Goal: Task Accomplishment & Management: Use online tool/utility

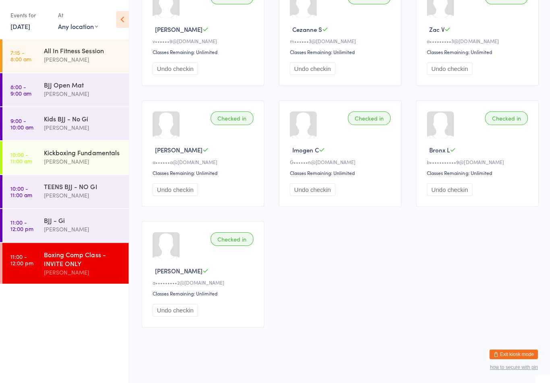
scroll to position [119, 0]
click at [30, 24] on link "[DATE]" at bounding box center [20, 26] width 20 height 9
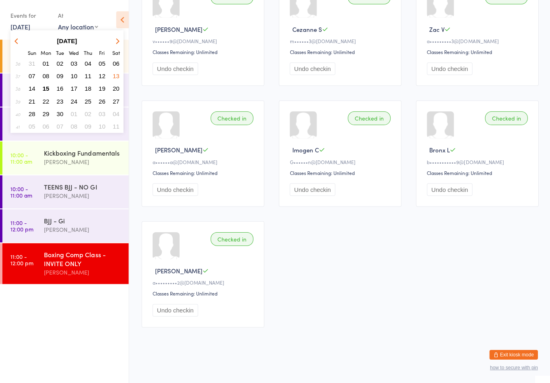
click at [49, 84] on button "15" at bounding box center [46, 88] width 12 height 11
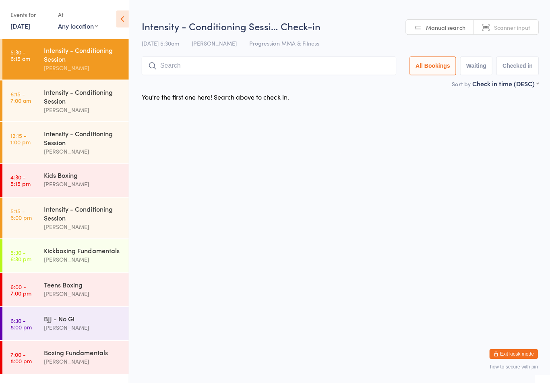
click at [77, 323] on div "BJJ - No Gi" at bounding box center [83, 318] width 78 height 9
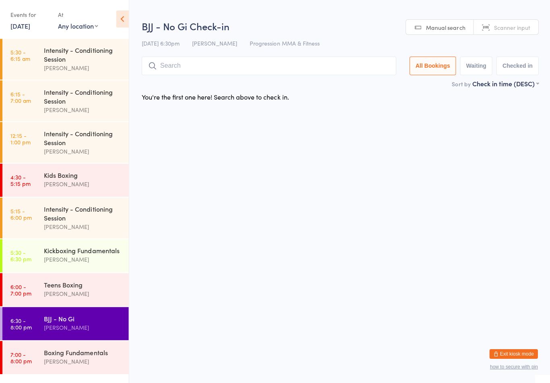
click at [209, 63] on input "search" at bounding box center [268, 66] width 254 height 19
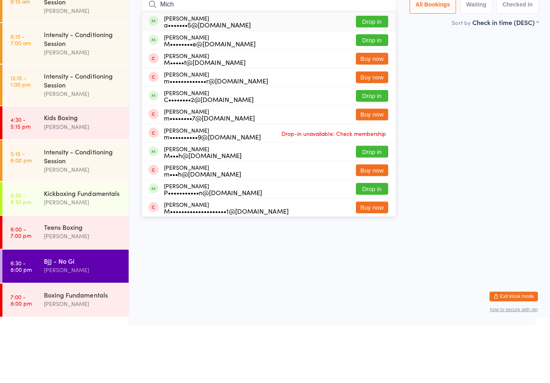
type input "Mich"
click at [375, 92] on button "Drop in" at bounding box center [371, 98] width 32 height 12
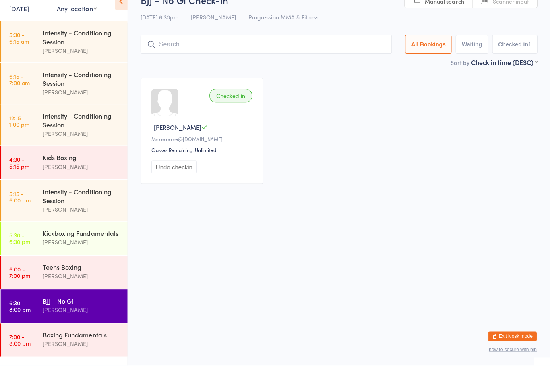
click at [189, 53] on input "search" at bounding box center [266, 62] width 251 height 19
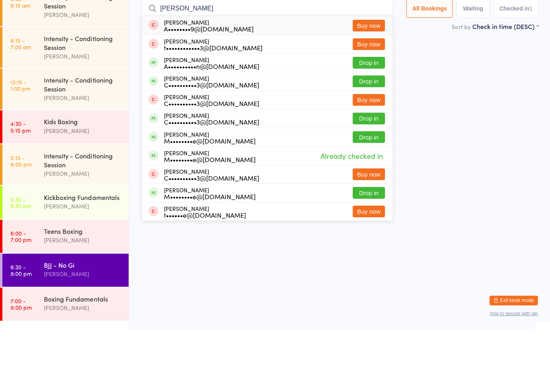
type input "[PERSON_NAME]"
click at [371, 129] on button "Drop in" at bounding box center [368, 135] width 32 height 12
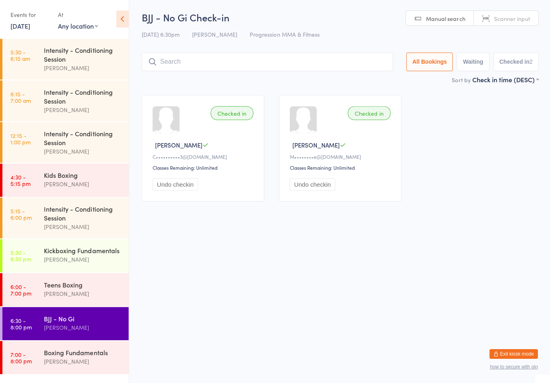
click at [292, 63] on input "search" at bounding box center [266, 62] width 251 height 19
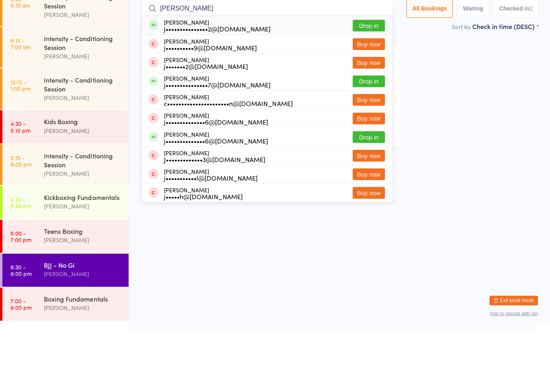
type input "[PERSON_NAME]"
click at [376, 74] on button "Drop in" at bounding box center [368, 80] width 32 height 12
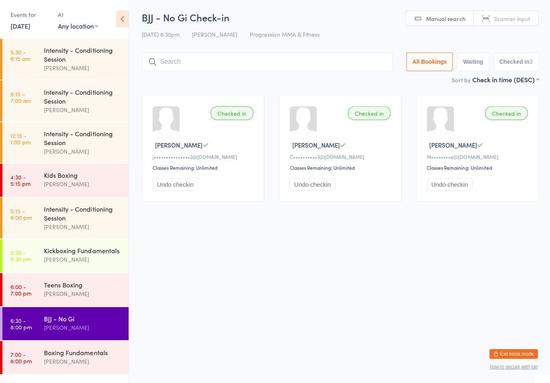
click at [267, 54] on input "search" at bounding box center [266, 62] width 251 height 19
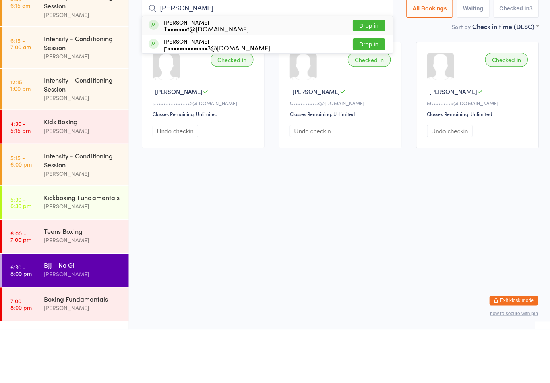
type input "[PERSON_NAME]"
click at [367, 92] on button "Drop in" at bounding box center [368, 98] width 32 height 12
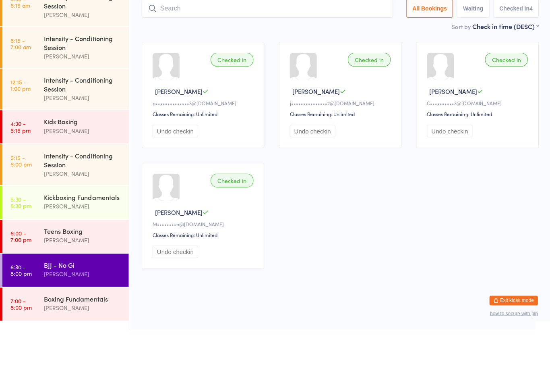
click at [54, 129] on div "Intensity - Conditioning Session" at bounding box center [83, 138] width 78 height 18
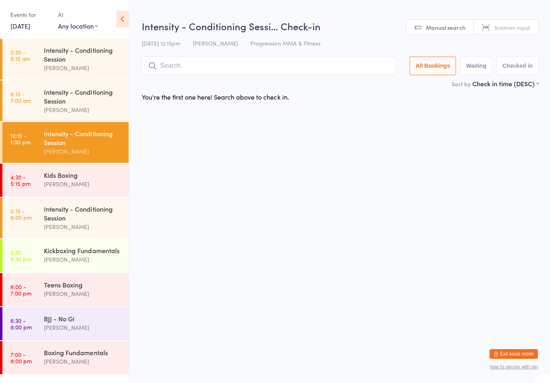
click at [179, 62] on input "search" at bounding box center [268, 66] width 254 height 19
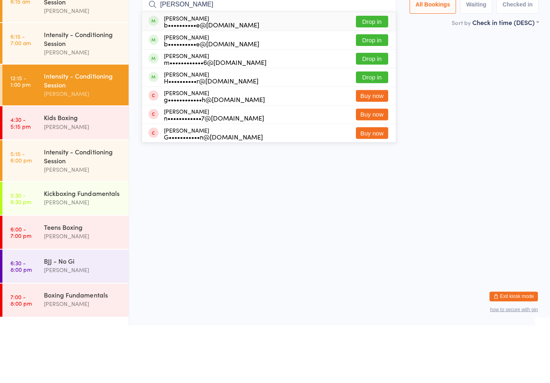
type input "[PERSON_NAME]"
click at [375, 74] on button "Drop in" at bounding box center [371, 80] width 32 height 12
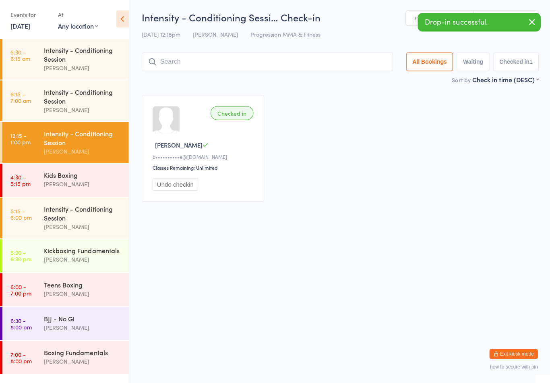
click at [62, 255] on div "Kickboxing Fundamentals" at bounding box center [83, 250] width 78 height 9
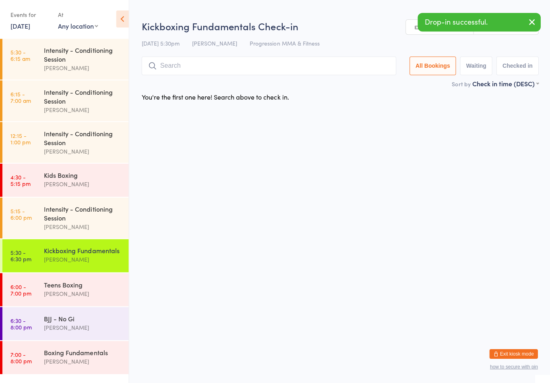
click at [55, 298] on div "[PERSON_NAME]" at bounding box center [83, 293] width 78 height 9
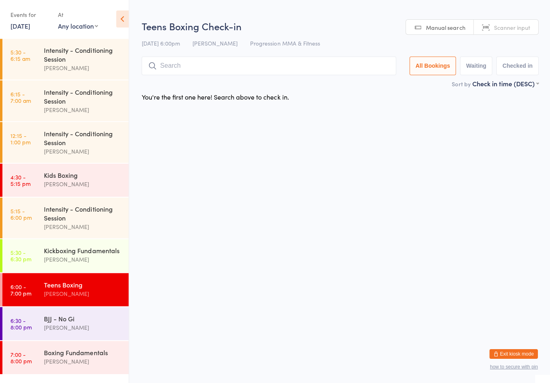
click at [65, 323] on div "BJJ - No Gi" at bounding box center [83, 318] width 78 height 9
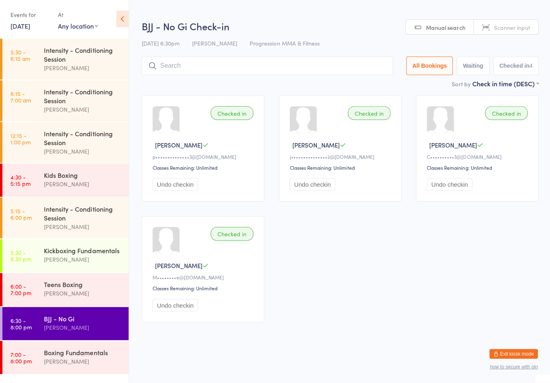
scroll to position [8, 0]
click at [57, 364] on div "[PERSON_NAME]" at bounding box center [83, 360] width 78 height 9
